Goal: Information Seeking & Learning: Learn about a topic

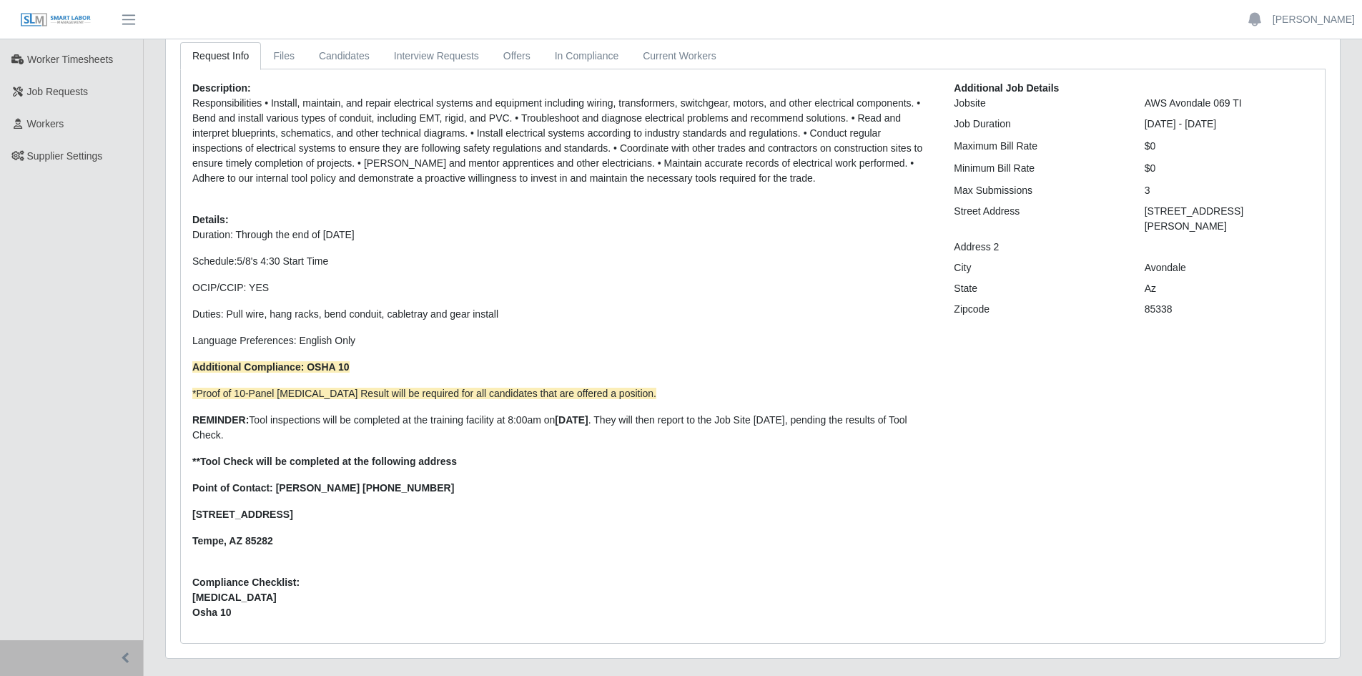
scroll to position [72, 0]
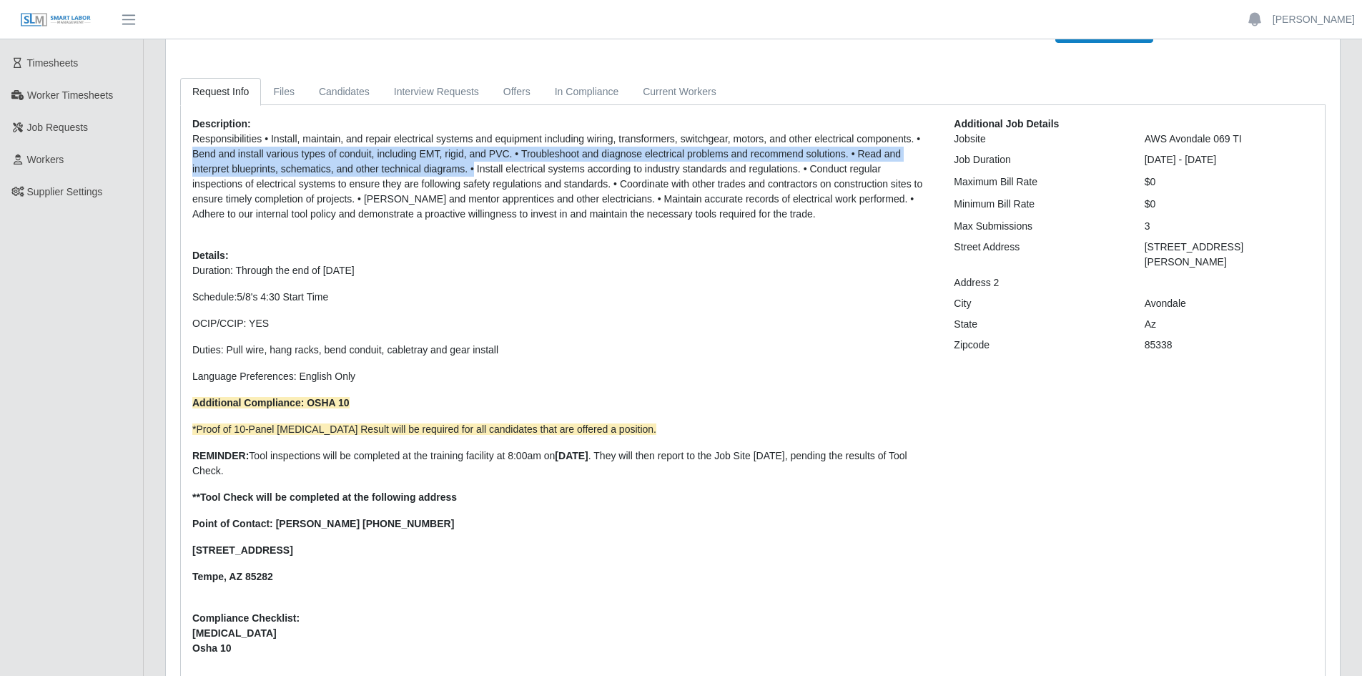
drag, startPoint x: 194, startPoint y: 154, endPoint x: 501, endPoint y: 159, distance: 307.6
click at [483, 162] on p "Responsibilities • Install, maintain, and repair electrical systems and equipme…" at bounding box center [562, 177] width 740 height 90
click at [507, 152] on p "Responsibilities • Install, maintain, and repair electrical systems and equipme…" at bounding box center [562, 177] width 740 height 90
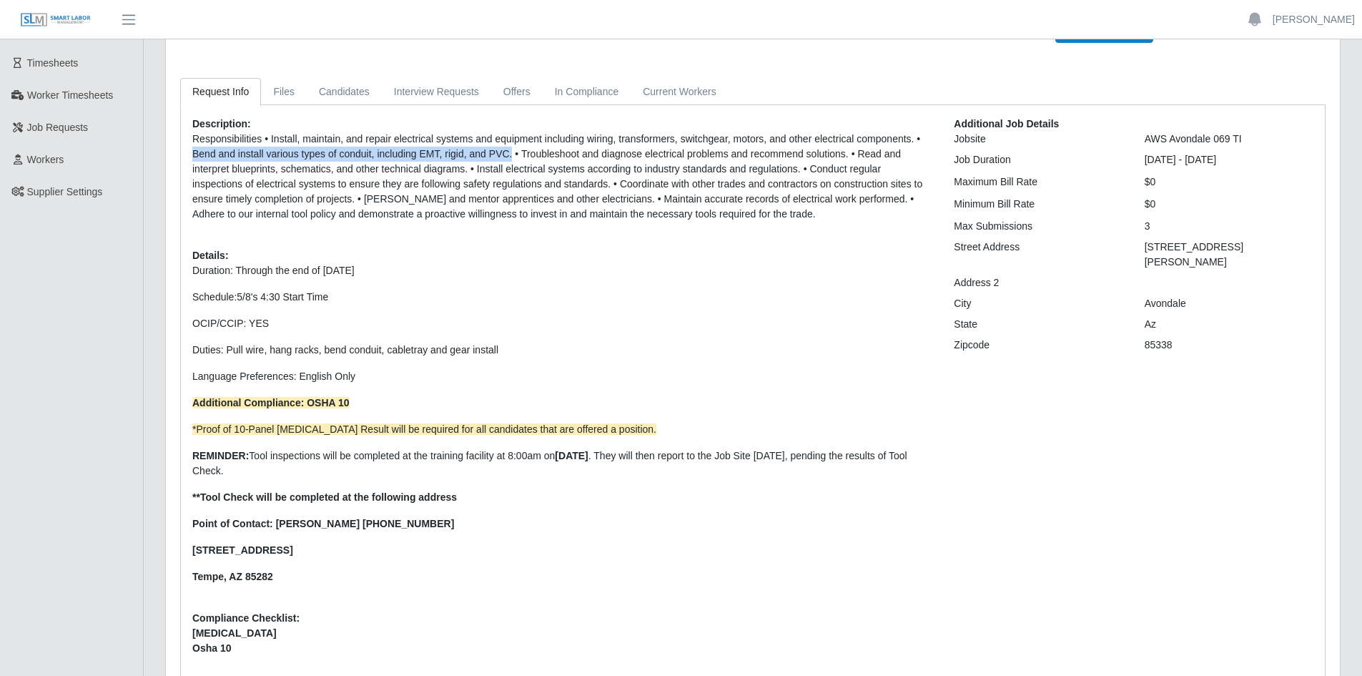
drag, startPoint x: 509, startPoint y: 152, endPoint x: 191, endPoint y: 157, distance: 317.6
click at [191, 157] on div "Description: Responsibilities • Install, maintain, and repair electrical system…" at bounding box center [563, 392] width 762 height 551
copy p "Bend and install various types of conduit, including EMT, rigid, and PVC."
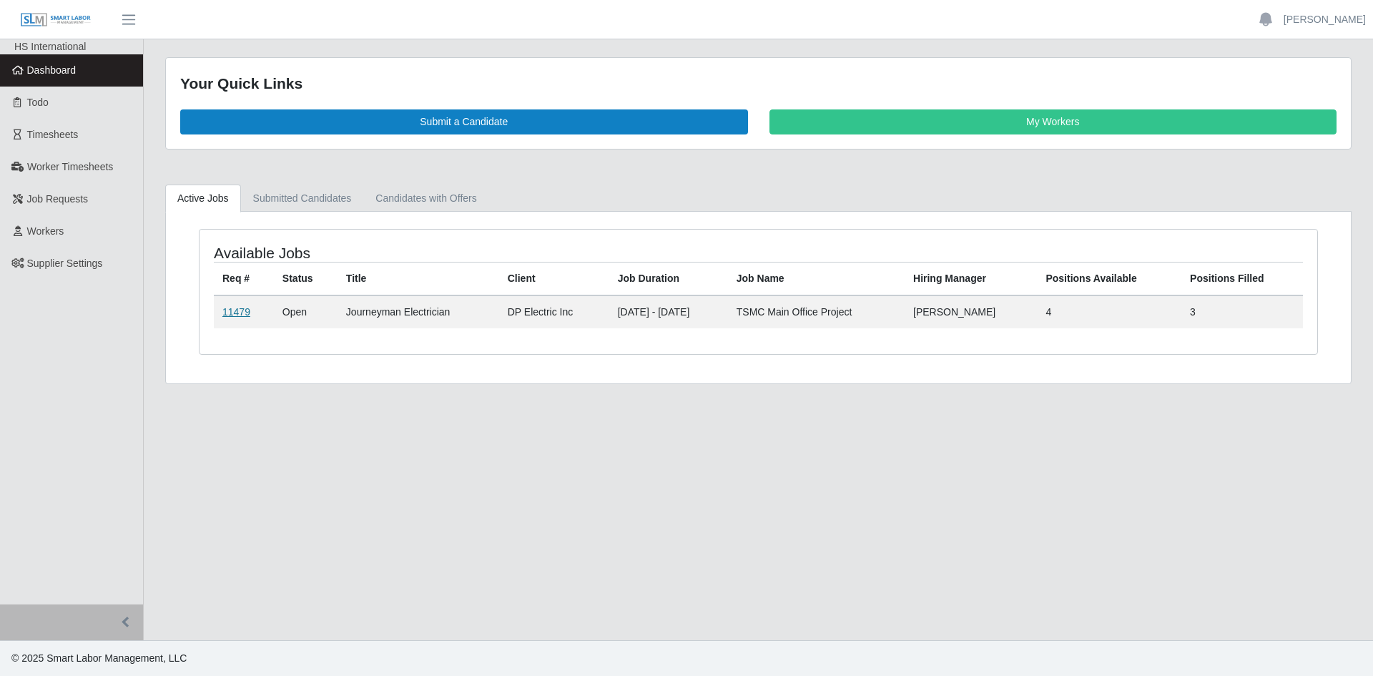
click at [237, 310] on link "11479" at bounding box center [236, 311] width 28 height 11
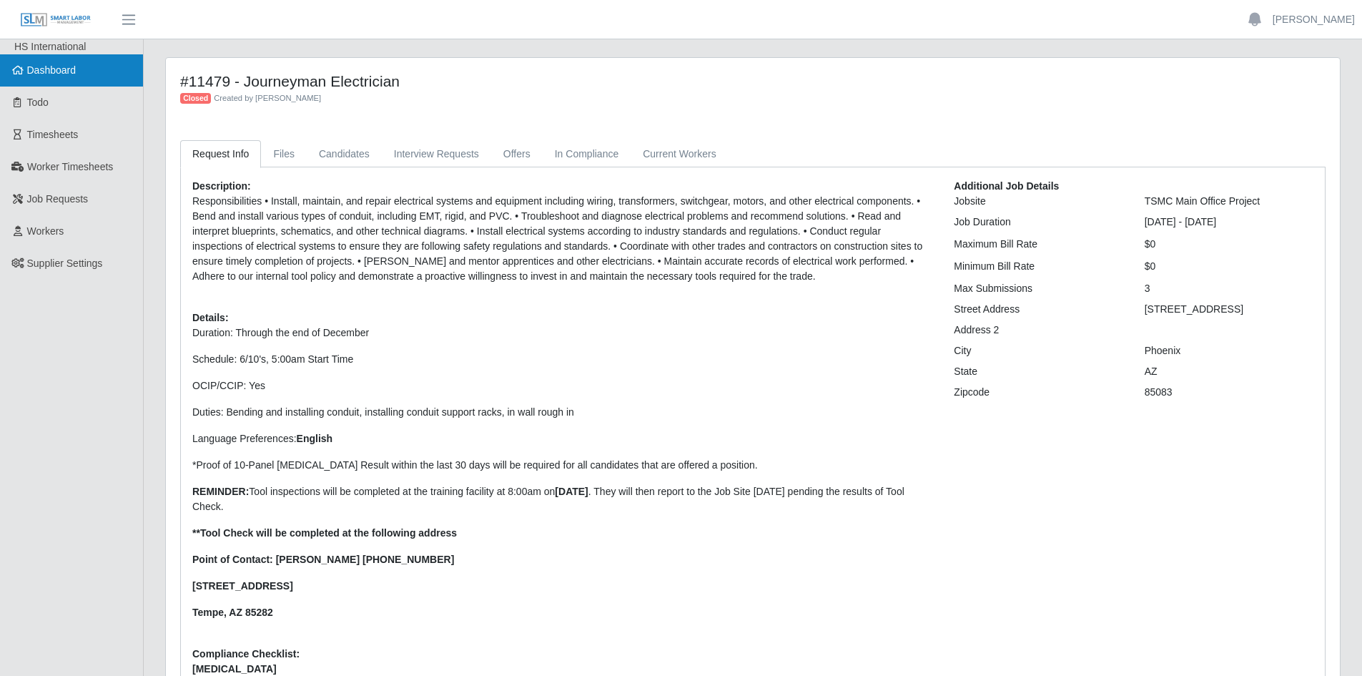
click at [54, 66] on span "Dashboard" at bounding box center [51, 69] width 49 height 11
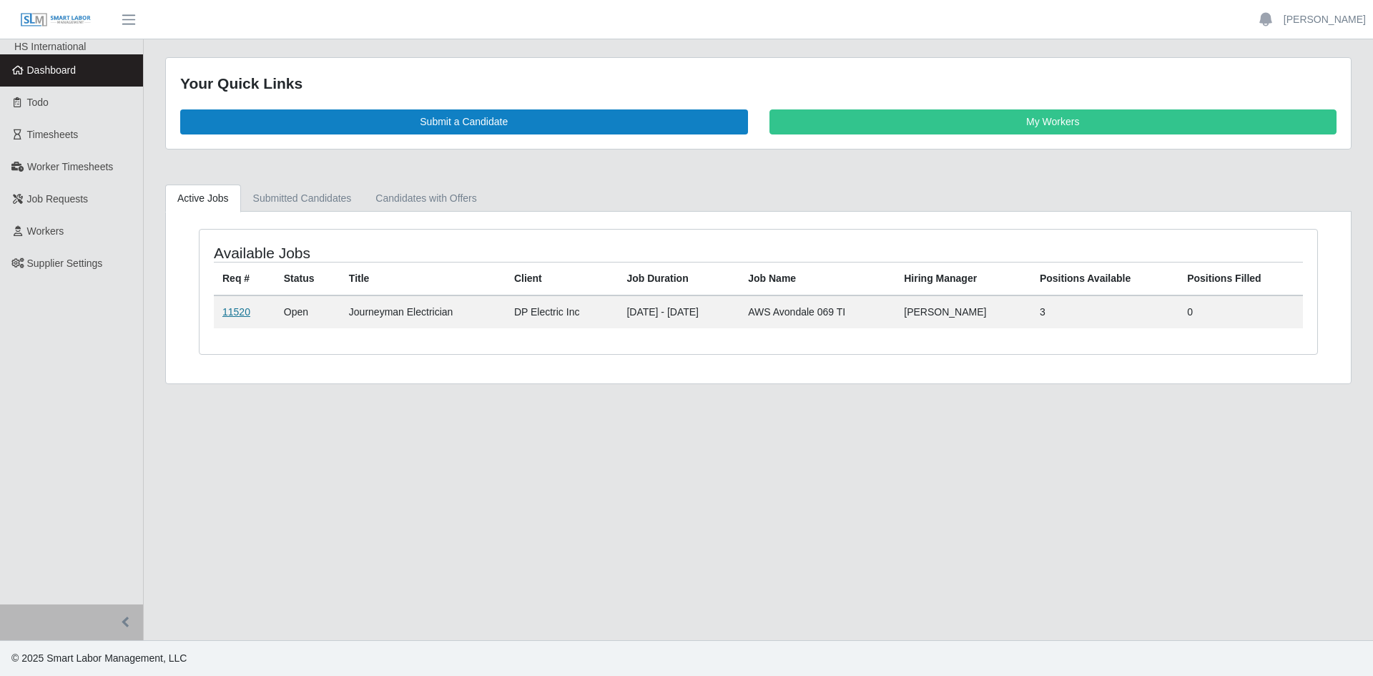
click at [233, 310] on link "11520" at bounding box center [236, 311] width 28 height 11
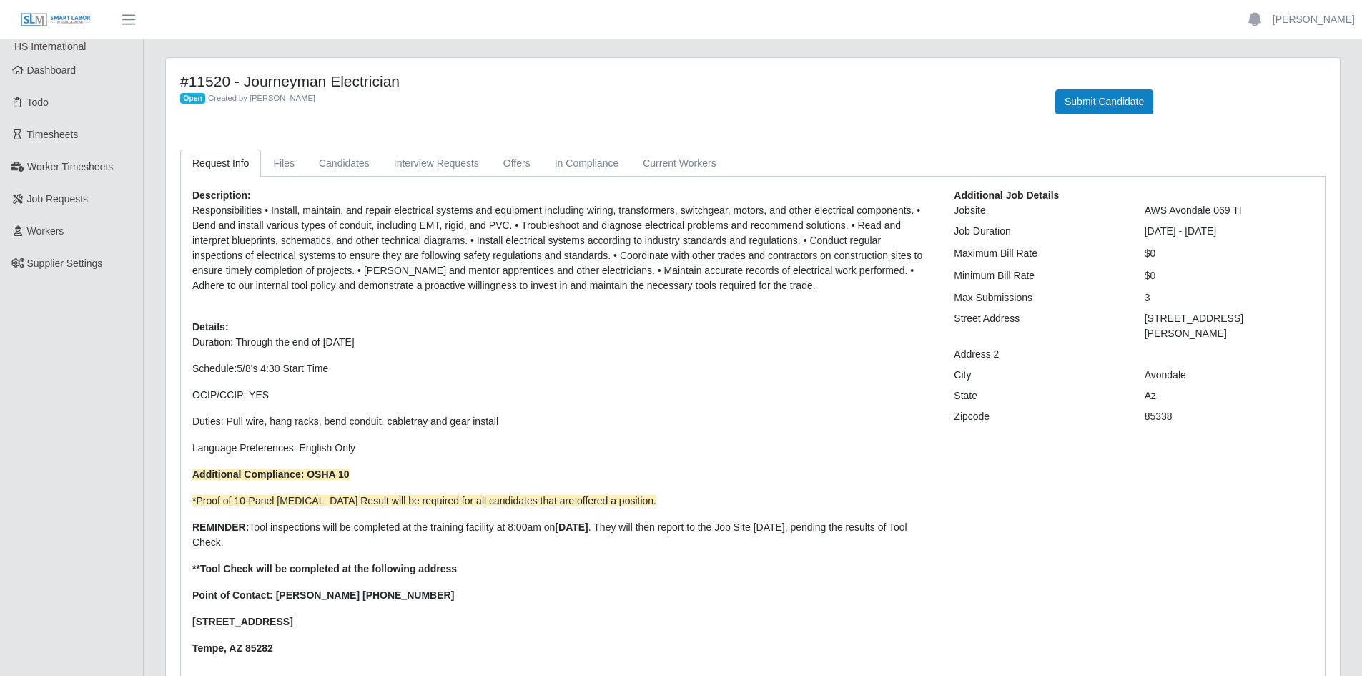
scroll to position [72, 0]
